Goal: Transaction & Acquisition: Purchase product/service

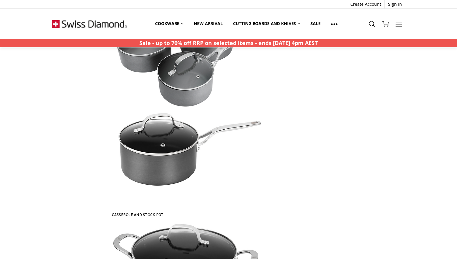
scroll to position [569, 0]
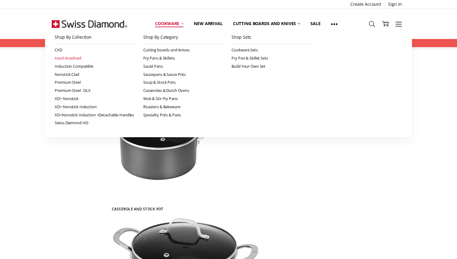
click at [72, 57] on link "Hard Anodised" at bounding box center [96, 58] width 82 height 8
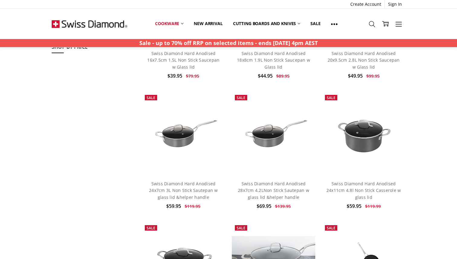
scroll to position [250, 0]
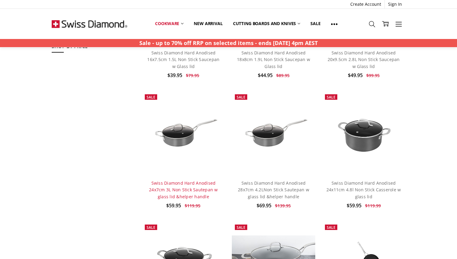
click at [180, 182] on link "Swiss Diamond Hard Anodised 24x7cm 3L Non Stick Sautepan w glass lid &helper ha…" at bounding box center [183, 189] width 69 height 19
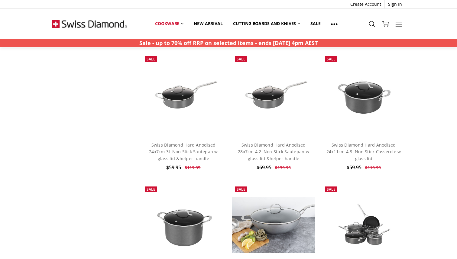
scroll to position [236, 0]
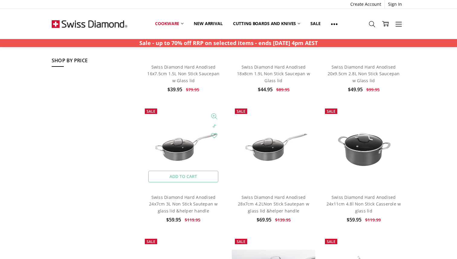
click at [183, 178] on link "Add to Cart" at bounding box center [183, 176] width 70 height 11
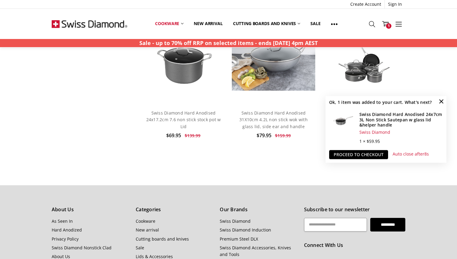
scroll to position [480, 0]
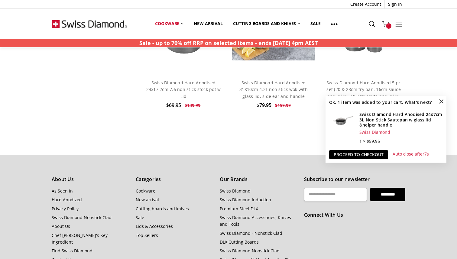
click at [442, 101] on span "×" at bounding box center [441, 101] width 10 height 10
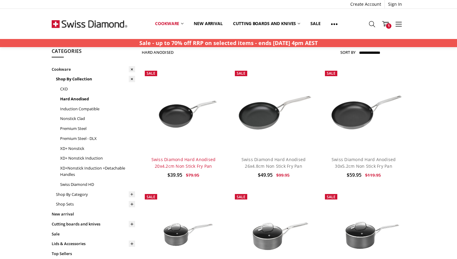
scroll to position [0, 0]
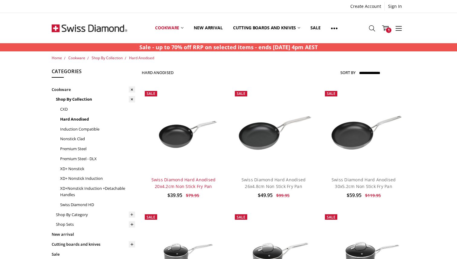
click at [182, 177] on link "Swiss Diamond Hard Anodised 20x4.2cm Non Stick Fry Pan" at bounding box center [183, 183] width 64 height 12
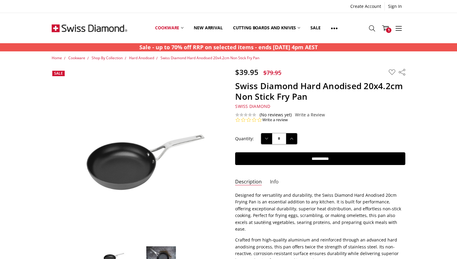
click at [276, 180] on link "Info" at bounding box center [274, 181] width 9 height 7
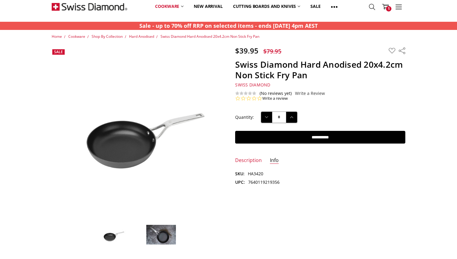
scroll to position [23, 0]
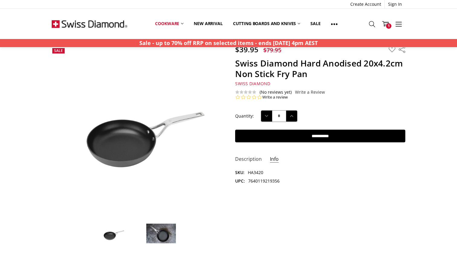
click at [254, 159] on link "Description" at bounding box center [248, 159] width 27 height 7
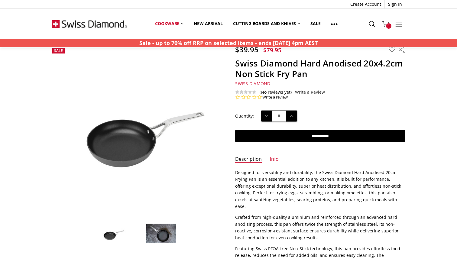
click at [113, 233] on img at bounding box center [112, 233] width 30 height 21
